Goal: Transaction & Acquisition: Purchase product/service

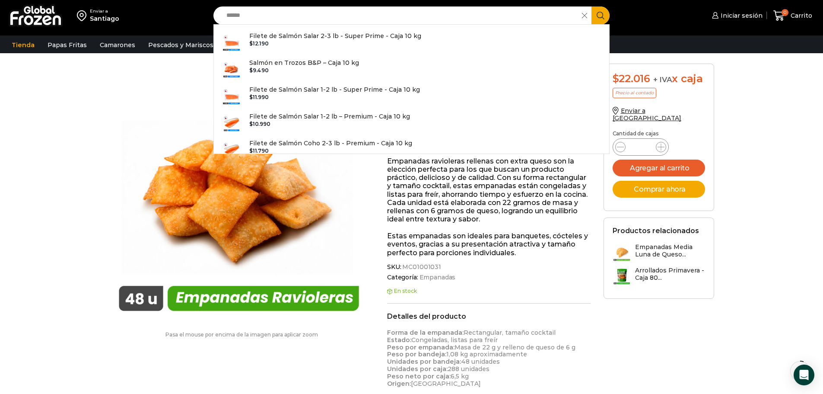
type input "******"
click at [165, 19] on div "Enviar a Santiago" at bounding box center [104, 15] width 200 height 31
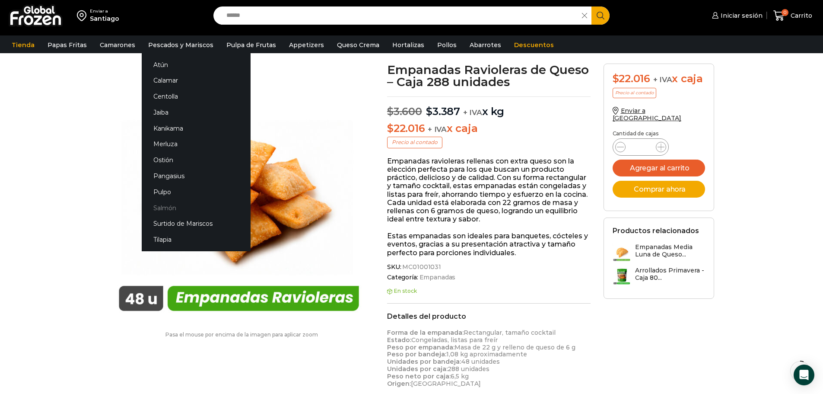
click at [169, 211] on link "Salmón" at bounding box center [196, 208] width 109 height 16
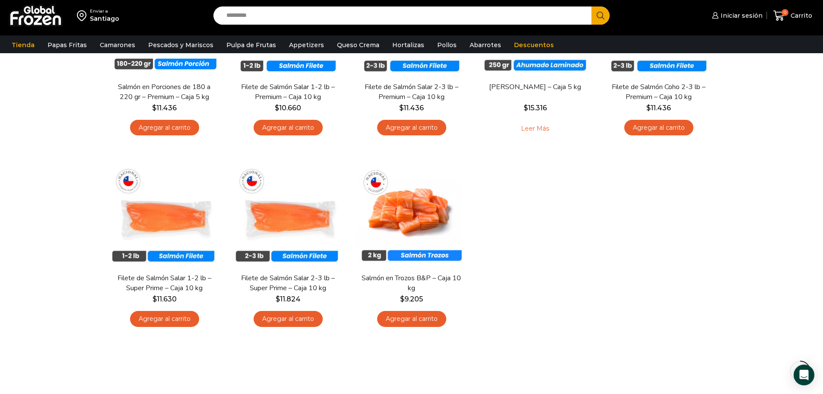
scroll to position [173, 0]
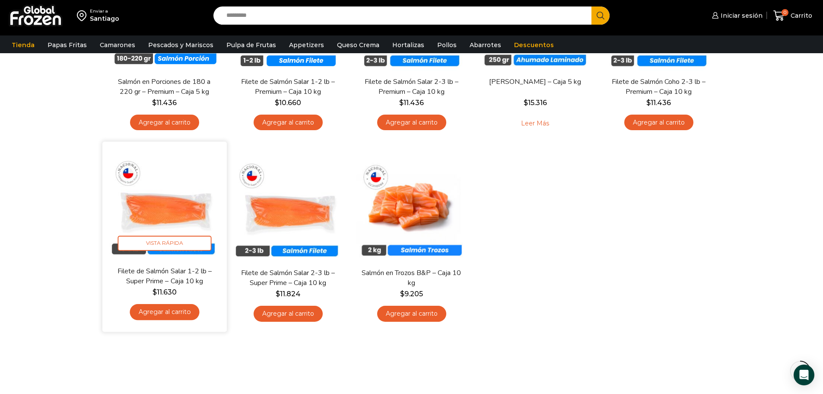
click at [165, 297] on div "Filete de Salmón Salar 1-2 lb – Super Prime – Caja 10 kg $ 11.630 Agregar al ca…" at bounding box center [164, 295] width 111 height 59
click at [165, 281] on link "Filete de Salmón Salar 1-2 lb – Super Prime – Caja 10 kg" at bounding box center [164, 276] width 100 height 20
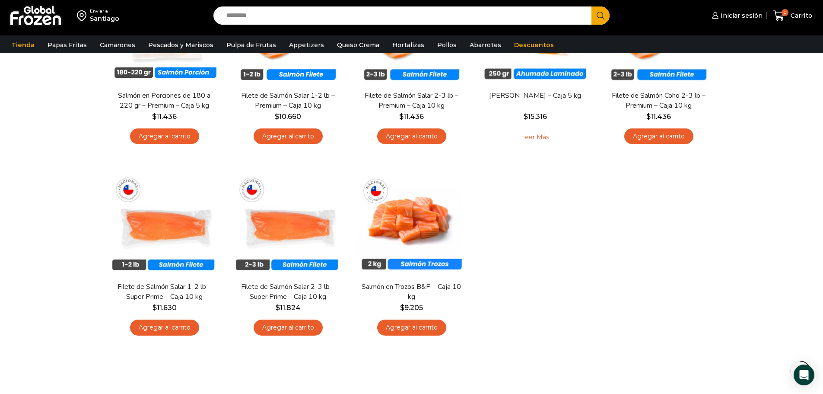
scroll to position [173, 0]
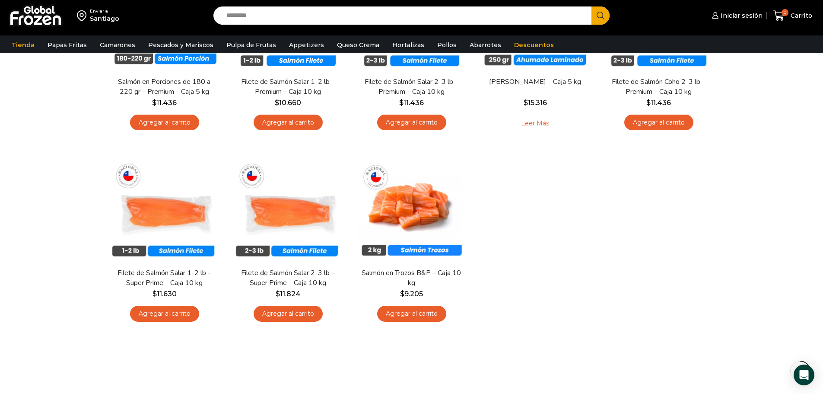
click at [55, 225] on div "Enviar a [GEOGRAPHIC_DATA] Search input Search Iniciar sesión" at bounding box center [411, 116] width 823 height 578
